Goal: Obtain resource: Download file/media

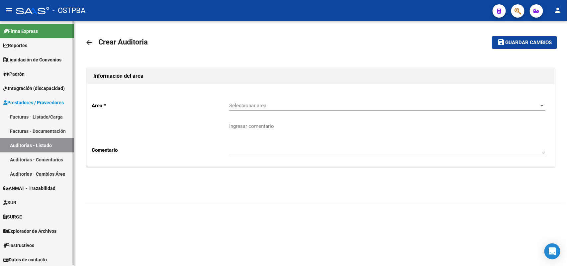
click at [53, 115] on link "Facturas - Listado/Carga" at bounding box center [37, 117] width 74 height 14
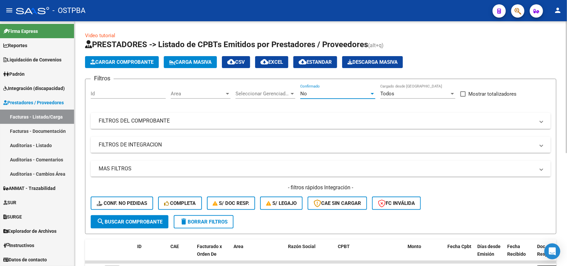
click at [374, 93] on div at bounding box center [372, 93] width 6 height 5
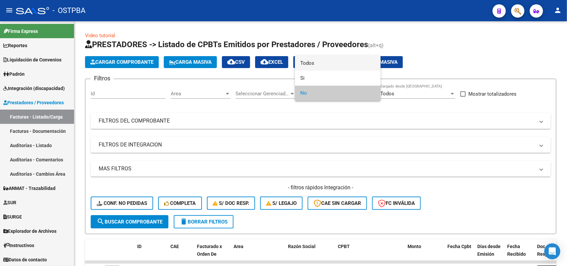
click at [336, 65] on span "Todos" at bounding box center [337, 63] width 75 height 15
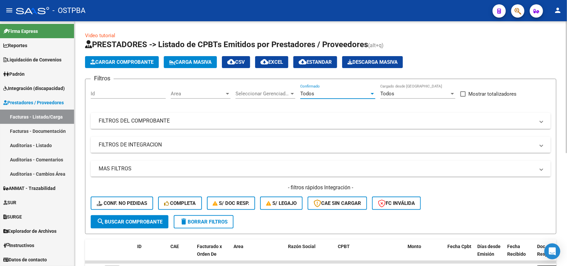
click at [291, 94] on div at bounding box center [292, 94] width 3 height 2
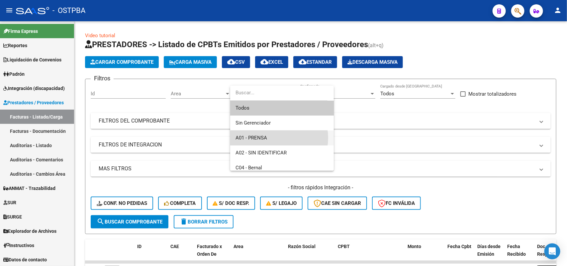
click at [275, 138] on span "A01 - PRENSA" at bounding box center [282, 138] width 93 height 15
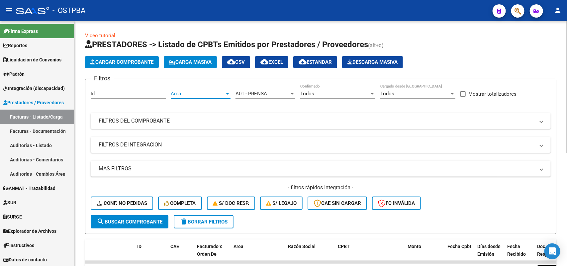
click at [229, 93] on div at bounding box center [228, 93] width 6 height 5
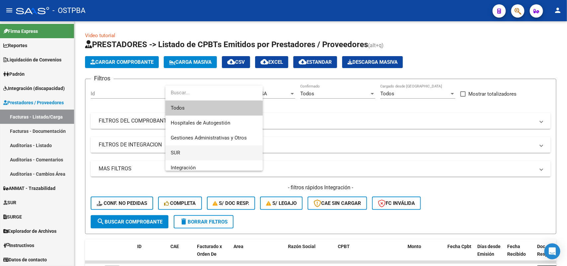
click at [198, 155] on span "SUR" at bounding box center [214, 152] width 87 height 15
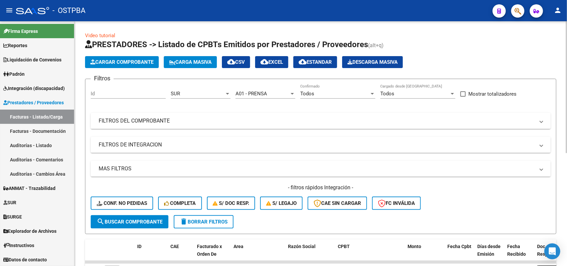
click at [163, 119] on mat-panel-title "FILTROS DEL COMPROBANTE" at bounding box center [317, 120] width 436 height 7
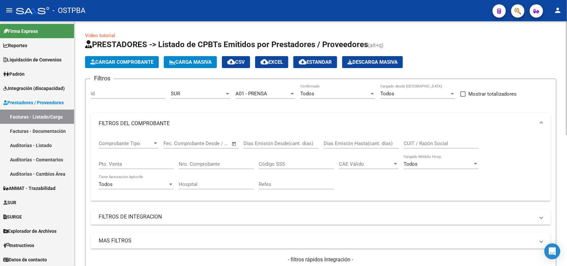
click at [201, 162] on input "Nro. Comprobante" at bounding box center [216, 164] width 75 height 6
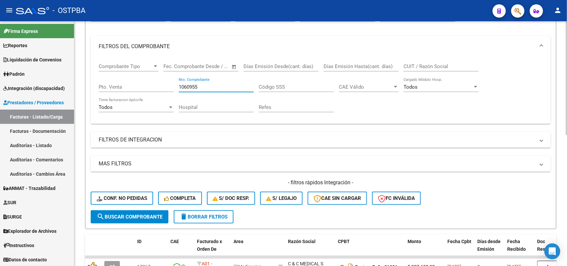
scroll to position [83, 0]
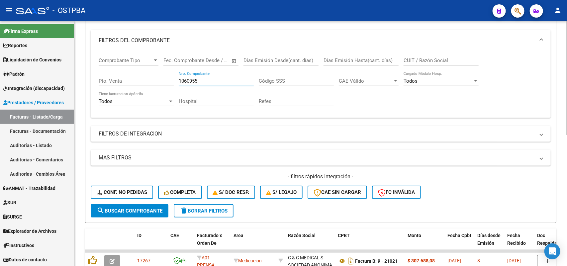
type input "1060955"
click at [123, 208] on span "search Buscar Comprobante" at bounding box center [130, 211] width 66 height 6
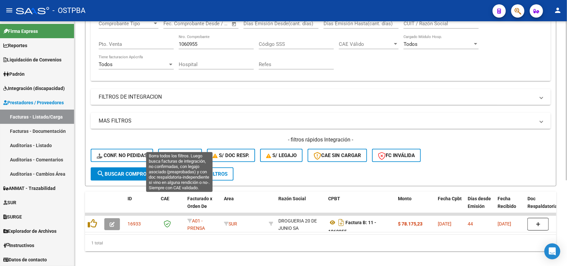
scroll to position [90, 0]
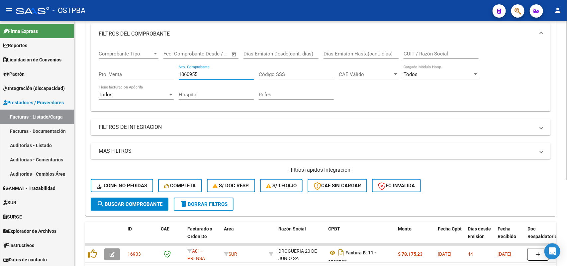
drag, startPoint x: 201, startPoint y: 72, endPoint x: 143, endPoint y: 75, distance: 58.5
click at [143, 75] on div "Comprobante Tipo Comprobante Tipo Start date – End date Fec. Comprobante Desde …" at bounding box center [321, 75] width 444 height 61
type input "20493"
click at [134, 202] on span "search Buscar Comprobante" at bounding box center [130, 204] width 66 height 6
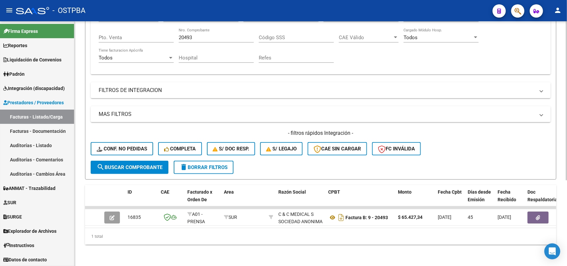
scroll to position [131, 0]
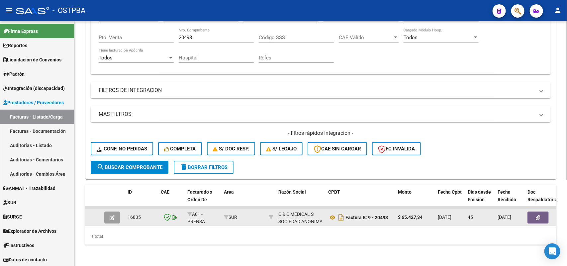
click at [538, 215] on icon "button" at bounding box center [538, 217] width 4 height 5
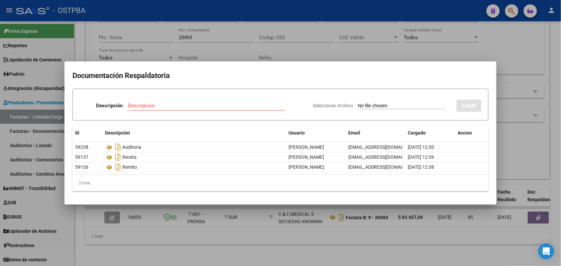
click at [309, 240] on div at bounding box center [280, 133] width 561 height 266
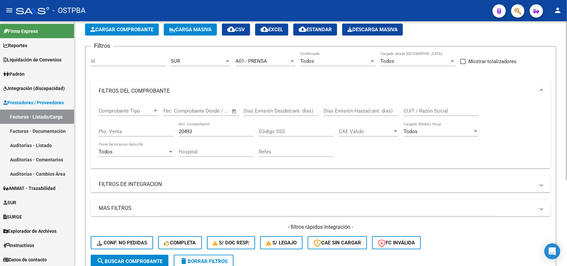
scroll to position [7, 0]
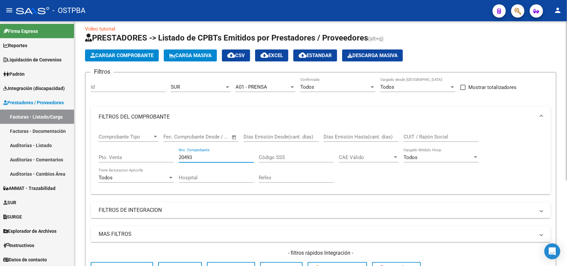
drag, startPoint x: 195, startPoint y: 155, endPoint x: 163, endPoint y: 158, distance: 31.7
click at [163, 158] on div "Comprobante Tipo Comprobante Tipo Start date – End date Fec. Comprobante Desde …" at bounding box center [321, 158] width 444 height 61
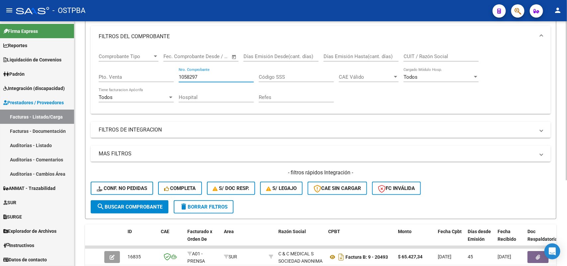
scroll to position [131, 0]
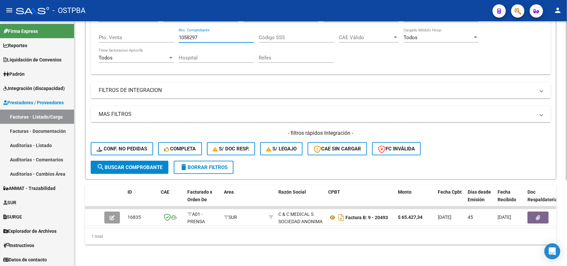
type input "1058297"
click at [145, 164] on span "search Buscar Comprobante" at bounding box center [130, 167] width 66 height 6
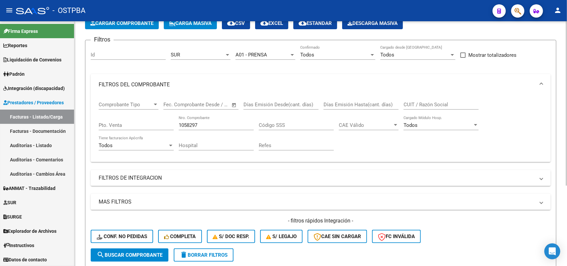
scroll to position [0, 0]
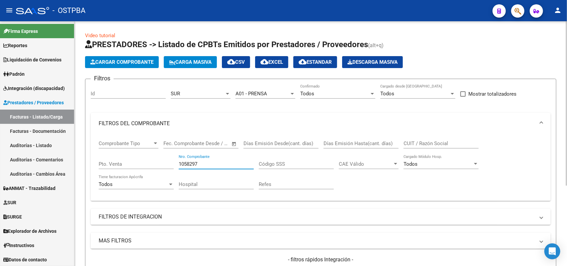
drag, startPoint x: 199, startPoint y: 163, endPoint x: 134, endPoint y: 155, distance: 65.9
click at [134, 155] on div "Comprobante Tipo Comprobante Tipo Start date – End date Fec. Comprobante Desde …" at bounding box center [321, 164] width 444 height 61
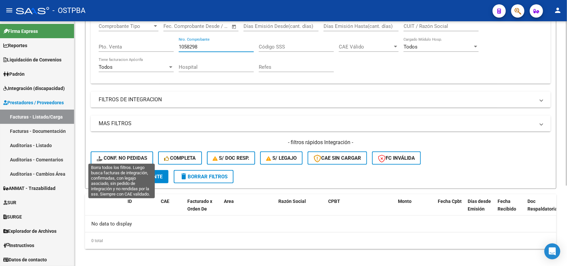
scroll to position [120, 0]
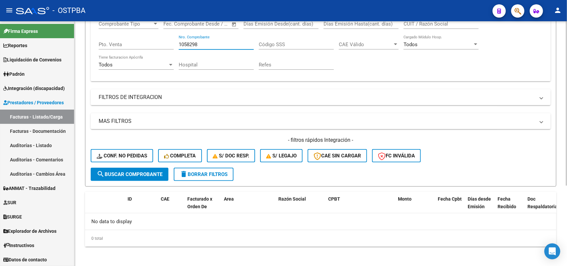
type input "1058298"
drag, startPoint x: 135, startPoint y: 172, endPoint x: 143, endPoint y: 172, distance: 7.6
click at [137, 172] on span "search Buscar Comprobante" at bounding box center [130, 174] width 66 height 6
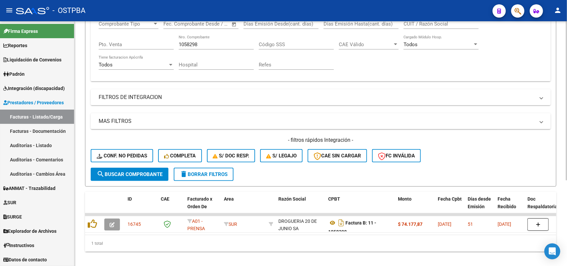
scroll to position [37, 0]
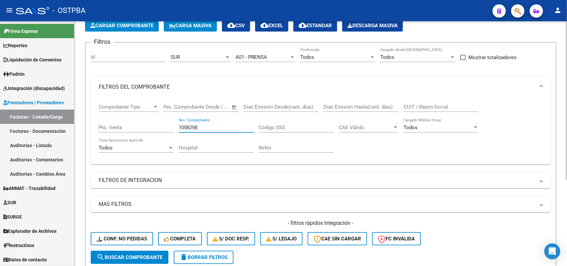
drag, startPoint x: 203, startPoint y: 127, endPoint x: 141, endPoint y: 128, distance: 61.5
click at [141, 128] on div "Comprobante Tipo Comprobante Tipo Start date – End date Fec. Comprobante Desde …" at bounding box center [321, 128] width 444 height 61
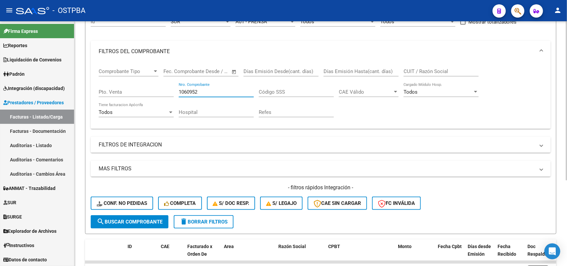
scroll to position [131, 0]
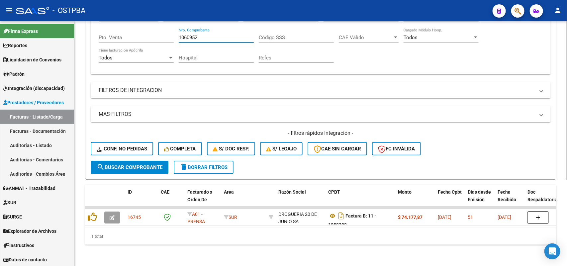
type input "1060952"
click at [135, 164] on span "search Buscar Comprobante" at bounding box center [130, 167] width 66 height 6
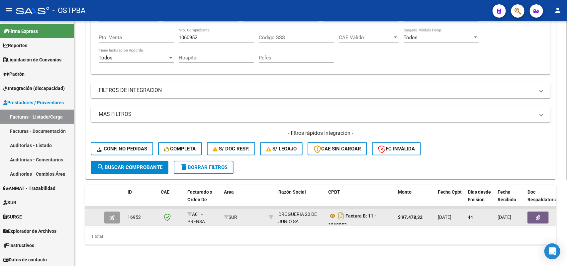
click at [539, 215] on icon "button" at bounding box center [538, 217] width 4 height 5
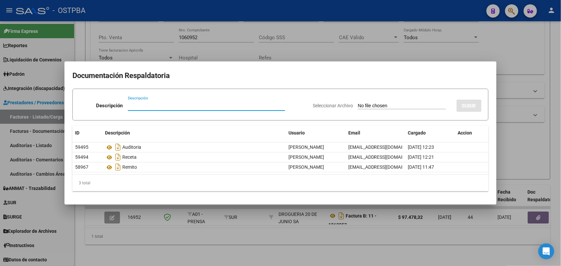
click at [179, 238] on div at bounding box center [280, 133] width 561 height 266
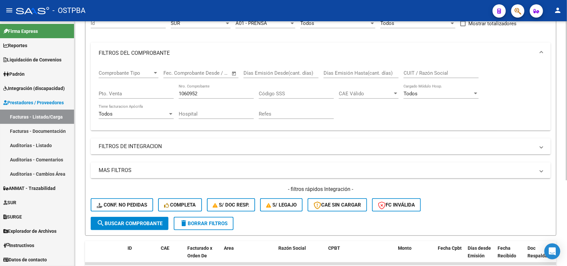
scroll to position [48, 0]
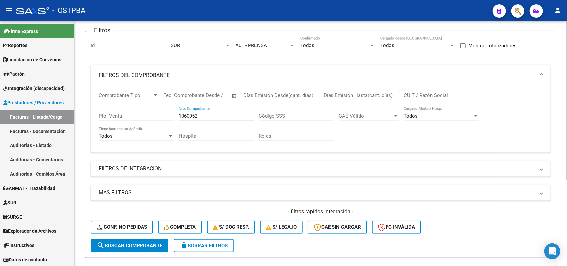
drag, startPoint x: 200, startPoint y: 112, endPoint x: 122, endPoint y: 112, distance: 78.1
click at [122, 112] on div "Comprobante Tipo Comprobante Tipo Start date – End date Fec. Comprobante Desde …" at bounding box center [321, 116] width 444 height 61
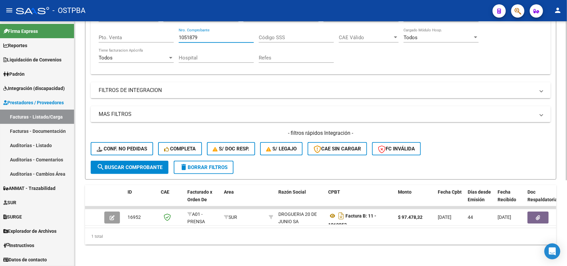
type input "1051879"
click at [139, 164] on span "search Buscar Comprobante" at bounding box center [130, 167] width 66 height 6
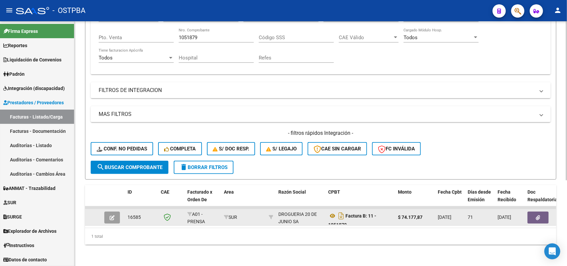
click at [540, 215] on icon "button" at bounding box center [538, 217] width 4 height 5
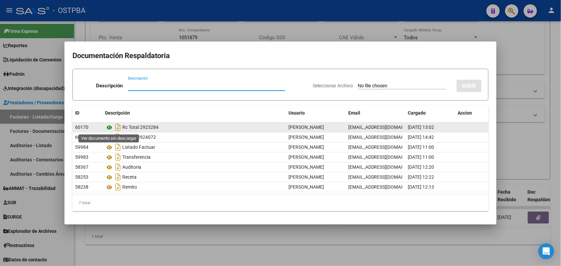
click at [107, 128] on icon at bounding box center [109, 128] width 9 height 8
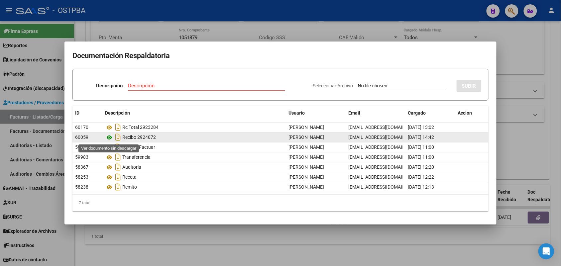
click at [110, 137] on icon at bounding box center [109, 138] width 9 height 8
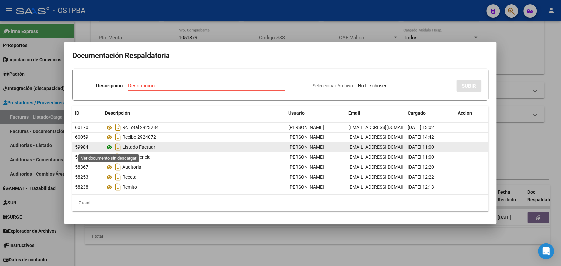
click at [108, 148] on icon at bounding box center [109, 147] width 9 height 8
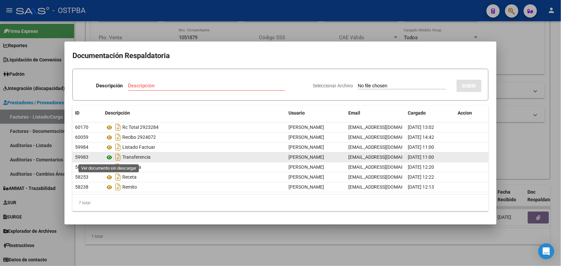
click at [108, 158] on icon at bounding box center [109, 157] width 9 height 8
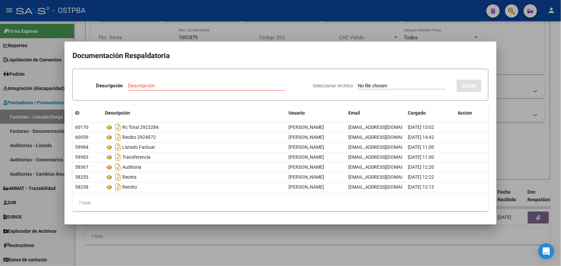
click at [230, 226] on div at bounding box center [280, 133] width 561 height 266
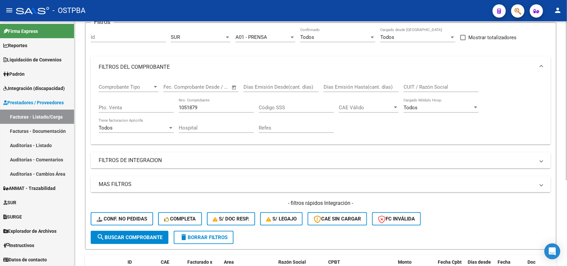
scroll to position [48, 0]
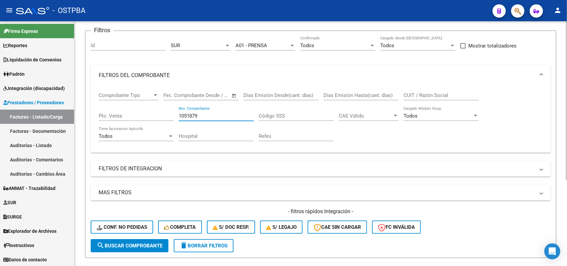
drag, startPoint x: 198, startPoint y: 115, endPoint x: 177, endPoint y: 119, distance: 21.7
click at [177, 119] on div "Comprobante Tipo Comprobante Tipo Start date – End date Fec. Comprobante Desde …" at bounding box center [321, 116] width 444 height 61
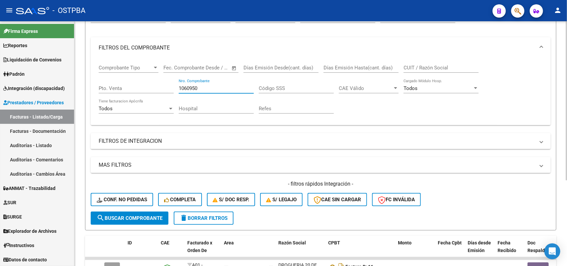
scroll to position [131, 0]
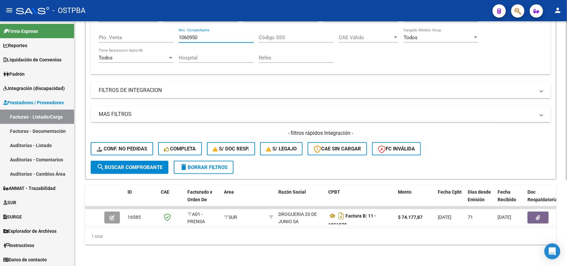
type input "1060950"
click at [120, 161] on button "search Buscar Comprobante" at bounding box center [130, 167] width 78 height 13
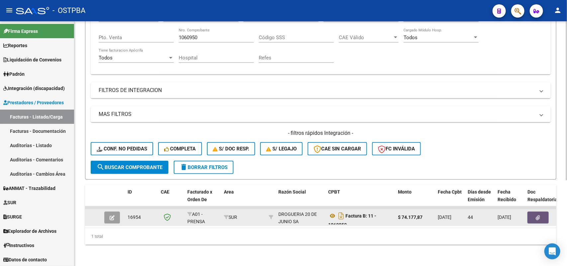
click at [539, 215] on icon "button" at bounding box center [538, 217] width 4 height 5
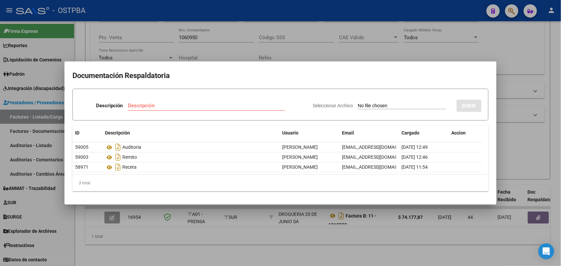
drag, startPoint x: 164, startPoint y: 243, endPoint x: 158, endPoint y: 194, distance: 49.4
click at [164, 242] on div at bounding box center [280, 133] width 561 height 266
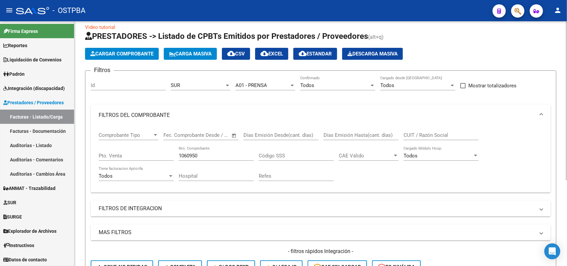
scroll to position [7, 0]
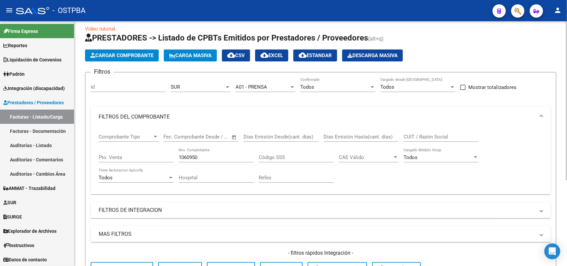
drag, startPoint x: 200, startPoint y: 152, endPoint x: 173, endPoint y: 155, distance: 26.8
click at [173, 155] on div "Comprobante Tipo Comprobante Tipo Start date – End date Fec. Comprobante Desde …" at bounding box center [321, 158] width 444 height 61
drag, startPoint x: 203, startPoint y: 154, endPoint x: 153, endPoint y: 158, distance: 49.3
click at [153, 158] on div "Comprobante Tipo Comprobante Tipo Start date – End date Fec. Comprobante Desde …" at bounding box center [321, 158] width 444 height 61
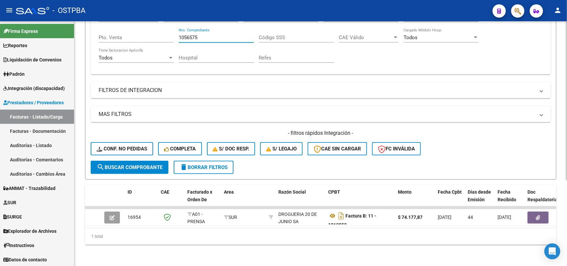
scroll to position [131, 0]
type input "1056575"
click at [132, 164] on span "search Buscar Comprobante" at bounding box center [130, 167] width 66 height 6
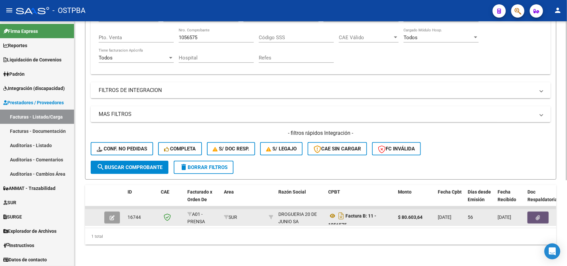
click at [537, 215] on icon "button" at bounding box center [538, 217] width 4 height 5
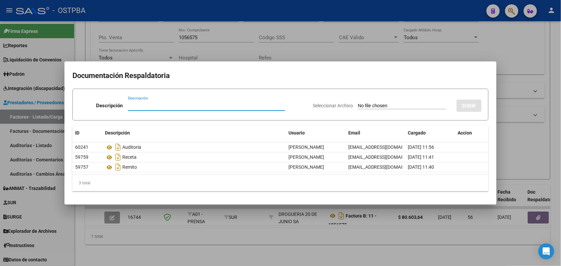
click at [208, 237] on div at bounding box center [280, 133] width 561 height 266
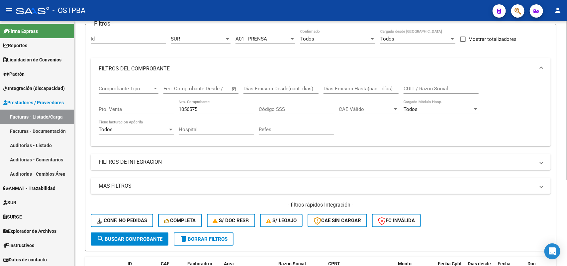
scroll to position [48, 0]
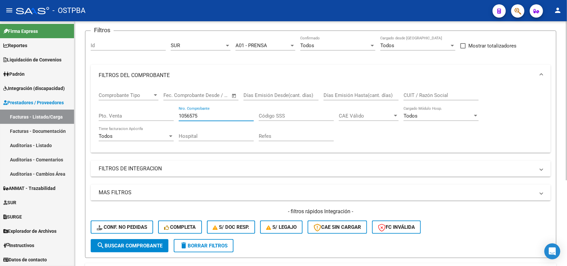
drag, startPoint x: 200, startPoint y: 115, endPoint x: 158, endPoint y: 115, distance: 41.9
click at [158, 115] on div "Comprobante Tipo Comprobante Tipo Start date – End date Fec. Comprobante Desde …" at bounding box center [321, 116] width 444 height 61
type input "26020"
click at [132, 243] on span "search Buscar Comprobante" at bounding box center [130, 246] width 66 height 6
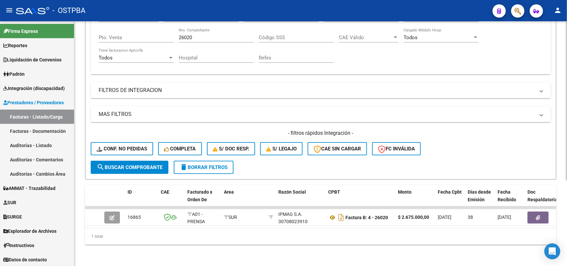
scroll to position [131, 0]
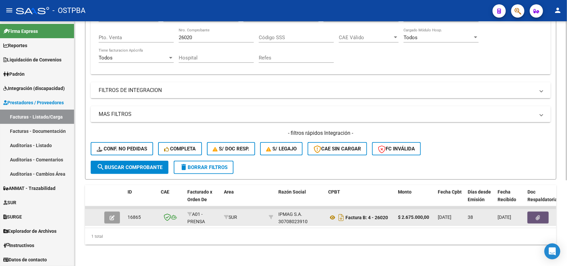
click at [539, 212] on button "button" at bounding box center [537, 218] width 21 height 12
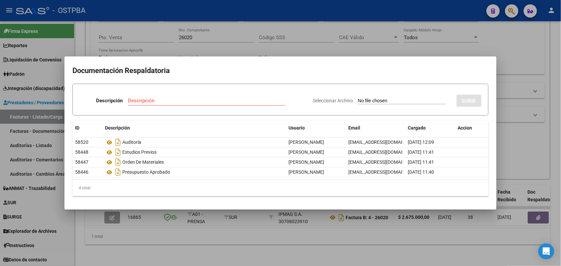
click at [222, 228] on div at bounding box center [280, 133] width 561 height 266
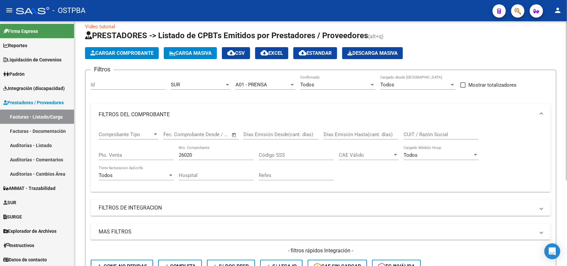
scroll to position [7, 0]
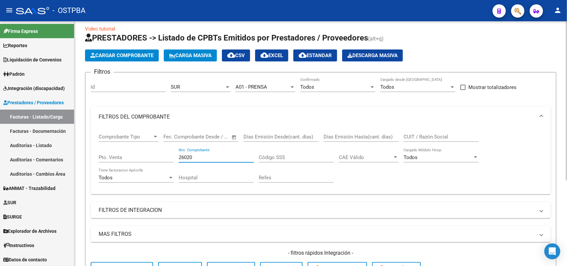
drag, startPoint x: 195, startPoint y: 155, endPoint x: 132, endPoint y: 163, distance: 64.2
click at [132, 163] on div "Comprobante Tipo Comprobante Tipo Start date – End date Fec. Comprobante Desde …" at bounding box center [321, 158] width 444 height 61
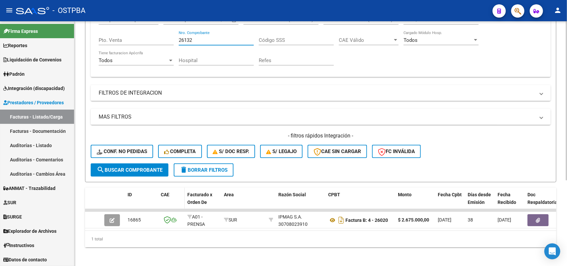
scroll to position [131, 0]
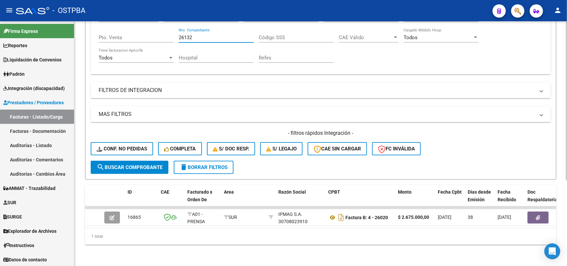
type input "26132"
click at [140, 164] on span "search Buscar Comprobante" at bounding box center [130, 167] width 66 height 6
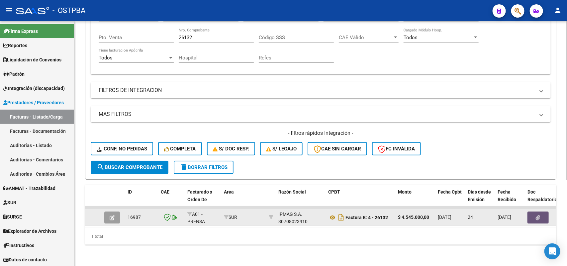
click at [537, 212] on button "button" at bounding box center [537, 218] width 21 height 12
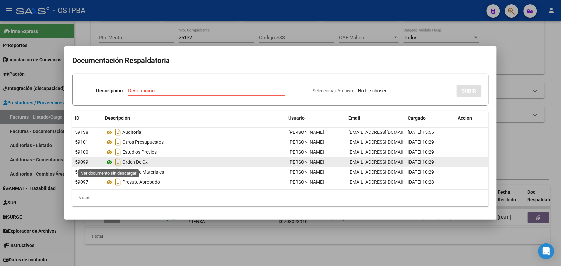
click at [111, 162] on icon at bounding box center [109, 162] width 9 height 8
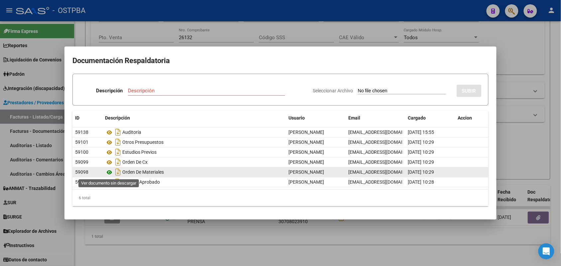
click at [109, 172] on icon at bounding box center [109, 172] width 9 height 8
click at [109, 171] on icon at bounding box center [109, 172] width 9 height 8
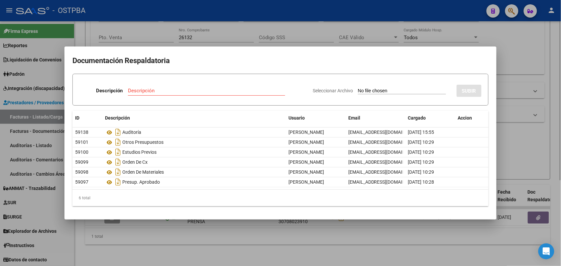
drag, startPoint x: 183, startPoint y: 245, endPoint x: 186, endPoint y: 228, distance: 17.6
click at [184, 243] on div at bounding box center [280, 133] width 561 height 266
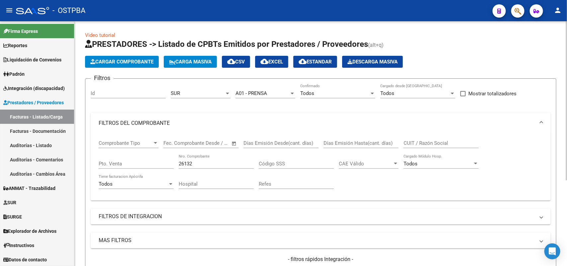
scroll to position [0, 0]
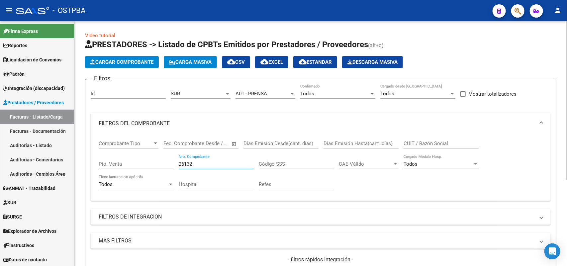
drag, startPoint x: 193, startPoint y: 163, endPoint x: 140, endPoint y: 160, distance: 53.9
click at [140, 160] on div "Comprobante Tipo Comprobante Tipo Start date – End date Fec. Comprobante Desde …" at bounding box center [321, 164] width 444 height 61
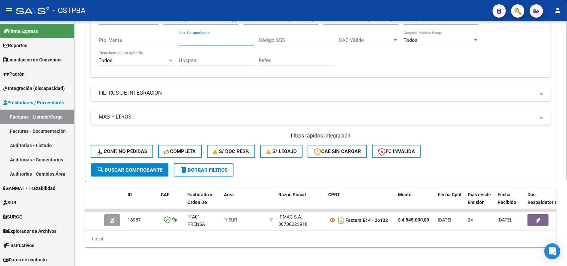
scroll to position [125, 0]
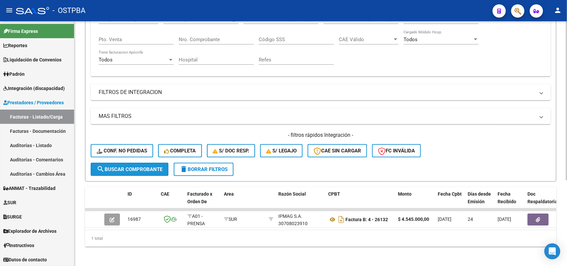
click at [132, 167] on span "search Buscar Comprobante" at bounding box center [130, 169] width 66 height 6
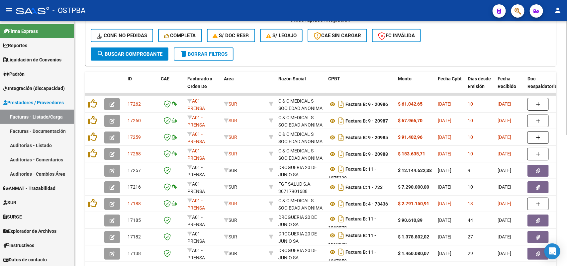
scroll to position [249, 0]
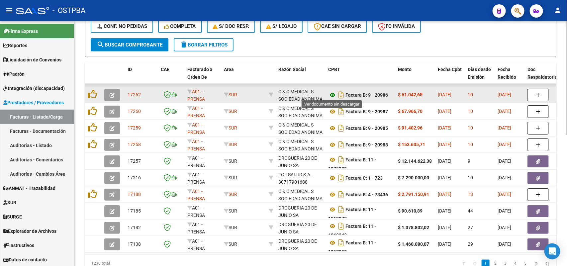
click at [333, 92] on icon at bounding box center [332, 95] width 9 height 8
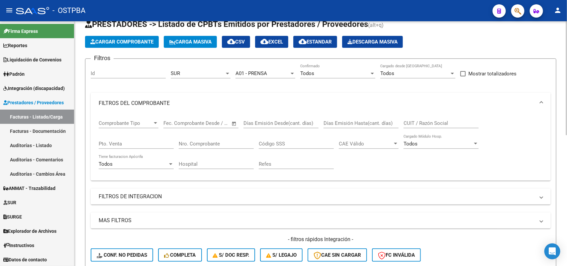
scroll to position [0, 0]
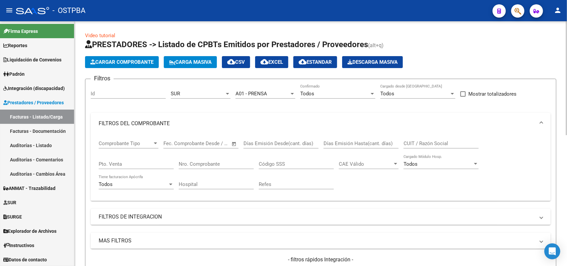
click at [292, 92] on div at bounding box center [292, 93] width 6 height 5
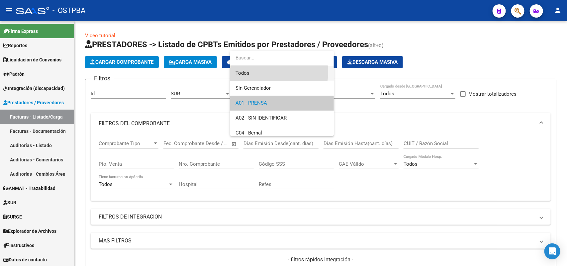
click at [266, 72] on span "Todos" at bounding box center [282, 73] width 93 height 15
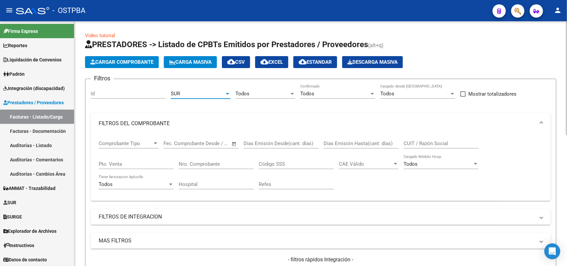
click at [225, 91] on div at bounding box center [228, 93] width 6 height 5
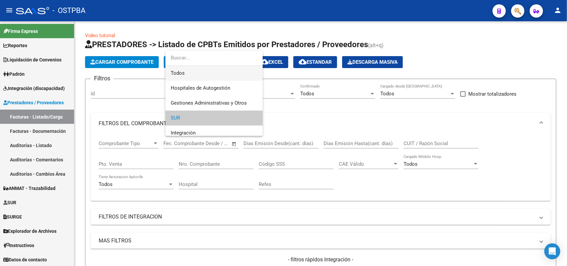
click at [196, 73] on span "Todos" at bounding box center [214, 73] width 87 height 15
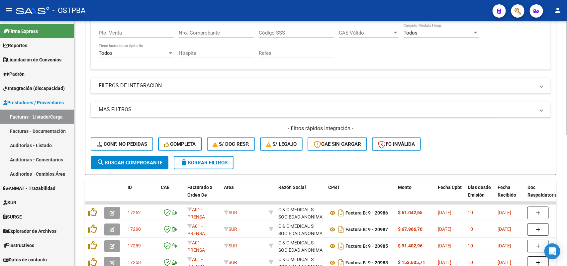
scroll to position [166, 0]
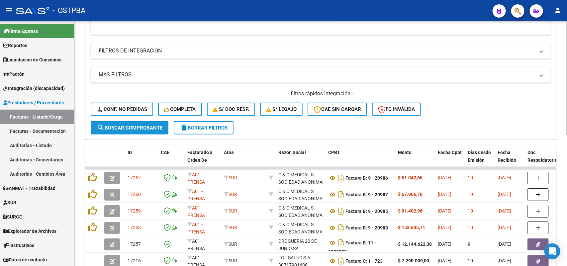
click at [148, 125] on span "search Buscar Comprobante" at bounding box center [130, 128] width 66 height 6
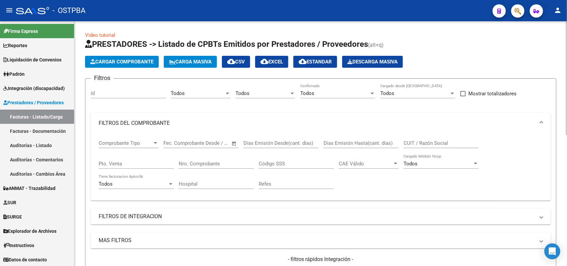
scroll to position [0, 0]
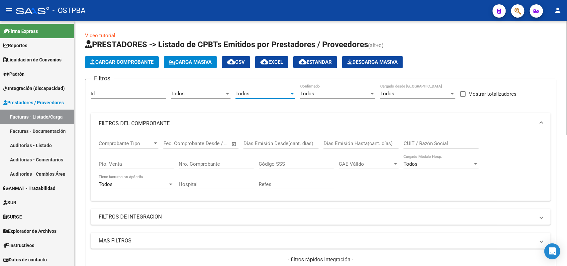
click at [291, 91] on div at bounding box center [292, 93] width 6 height 5
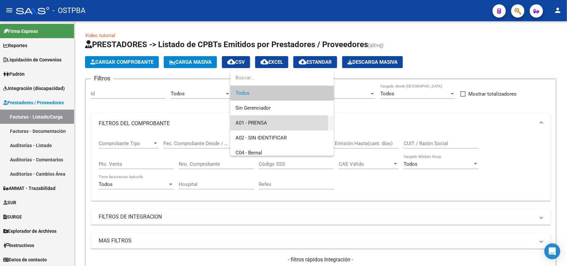
click at [273, 123] on span "A01 - PRENSA" at bounding box center [282, 123] width 93 height 15
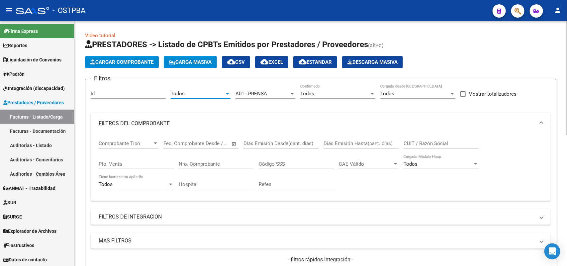
click at [228, 93] on div at bounding box center [227, 94] width 3 height 2
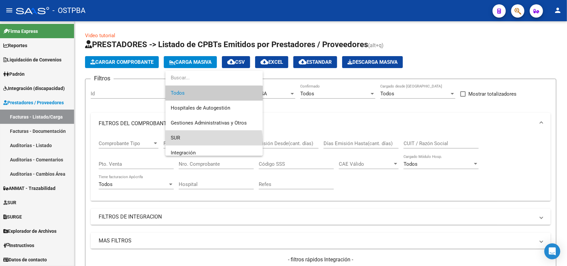
click at [205, 141] on span "SUR" at bounding box center [214, 138] width 87 height 15
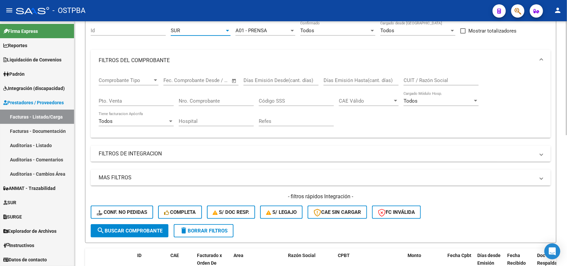
scroll to position [125, 0]
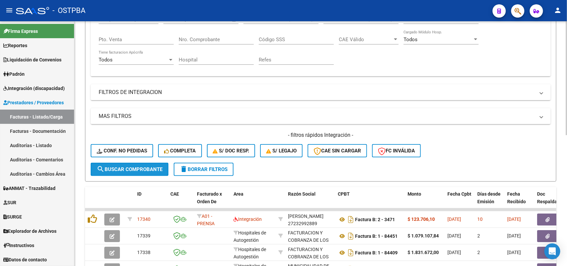
click at [150, 166] on span "search Buscar Comprobante" at bounding box center [130, 169] width 66 height 6
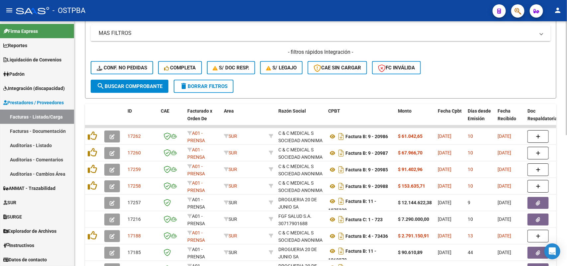
scroll to position [249, 0]
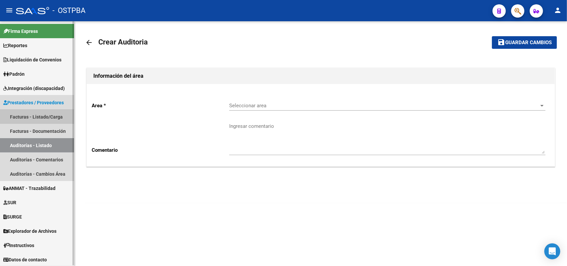
click at [46, 113] on link "Facturas - Listado/Carga" at bounding box center [37, 117] width 74 height 14
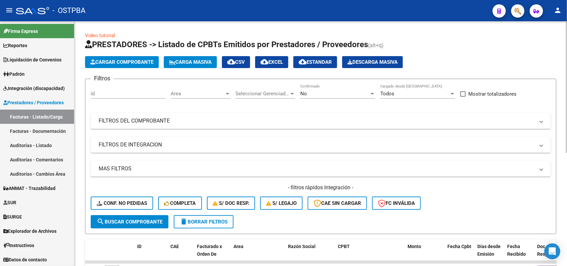
click at [372, 93] on div at bounding box center [372, 94] width 3 height 2
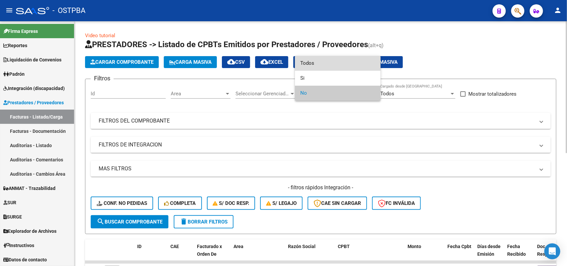
drag, startPoint x: 331, startPoint y: 64, endPoint x: 308, endPoint y: 87, distance: 32.6
click at [331, 64] on span "Todos" at bounding box center [337, 63] width 75 height 15
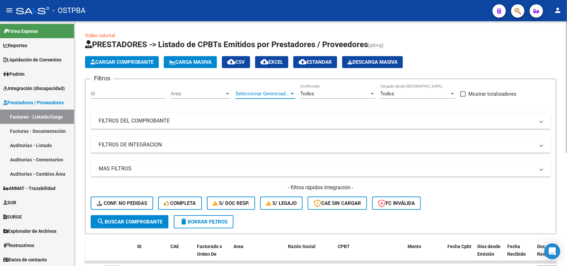
click at [290, 94] on div at bounding box center [292, 93] width 6 height 5
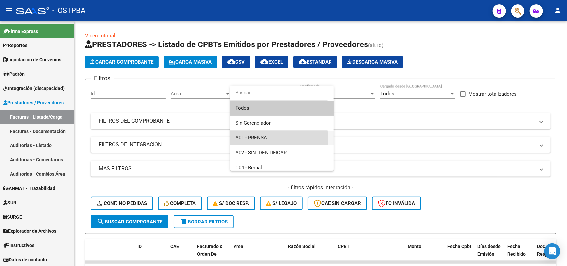
click at [269, 140] on span "A01 - PRENSA" at bounding box center [282, 138] width 93 height 15
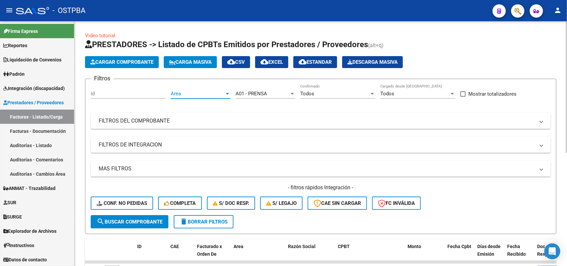
click at [228, 93] on div at bounding box center [227, 94] width 3 height 2
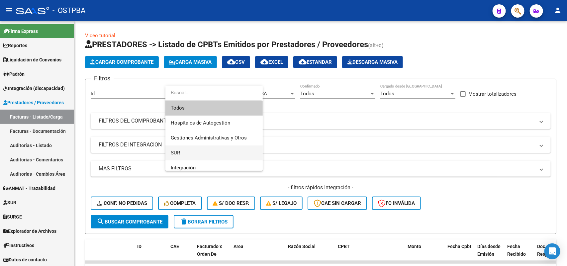
click at [197, 153] on span "SUR" at bounding box center [214, 152] width 87 height 15
